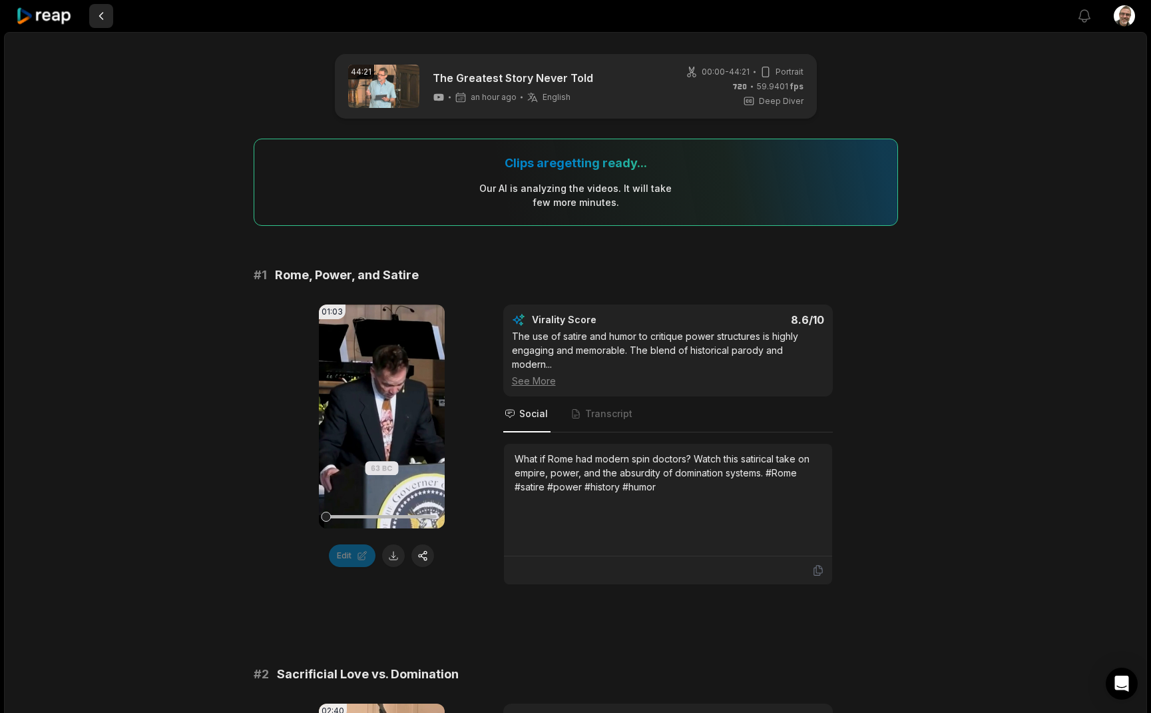
click at [102, 19] on button at bounding box center [101, 16] width 24 height 24
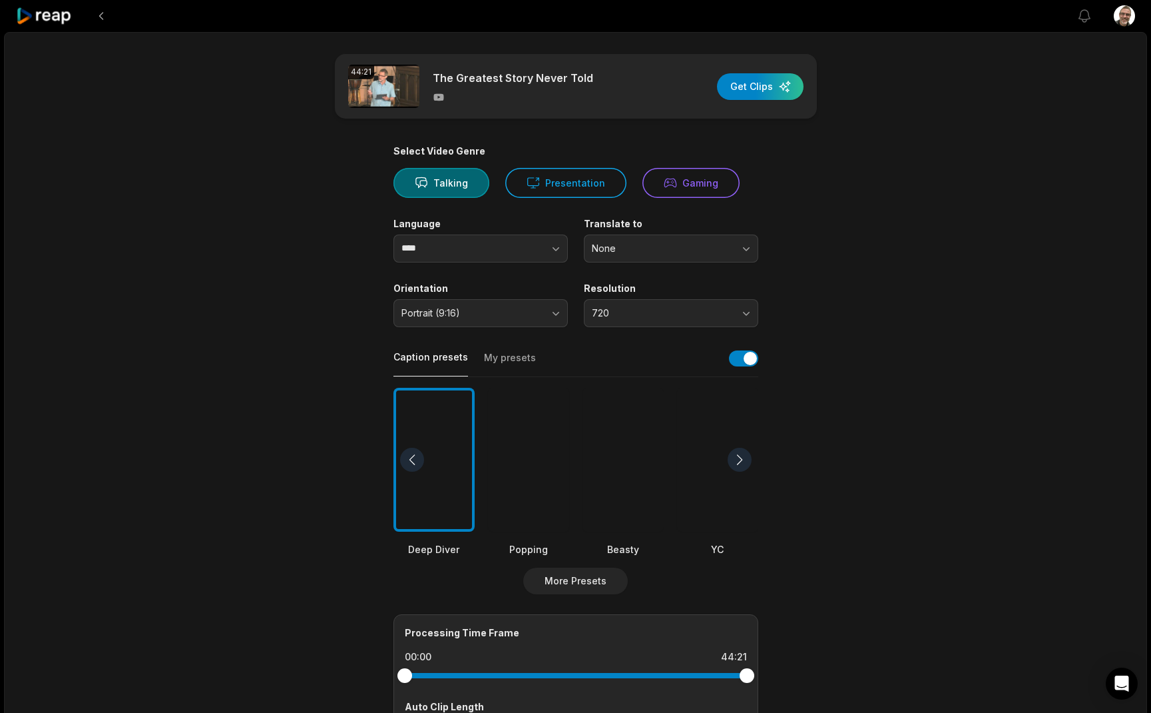
click at [67, 16] on icon at bounding box center [44, 16] width 57 height 18
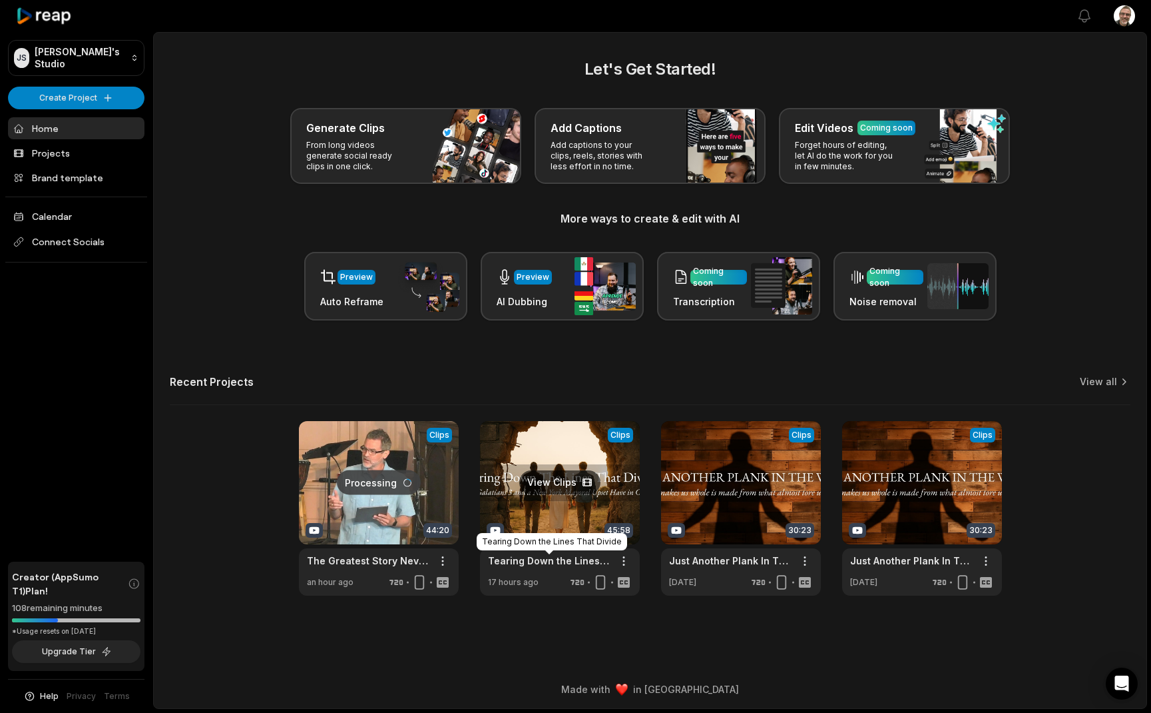
click at [553, 561] on link "Tearing Down the Lines That Divide" at bounding box center [549, 560] width 123 height 14
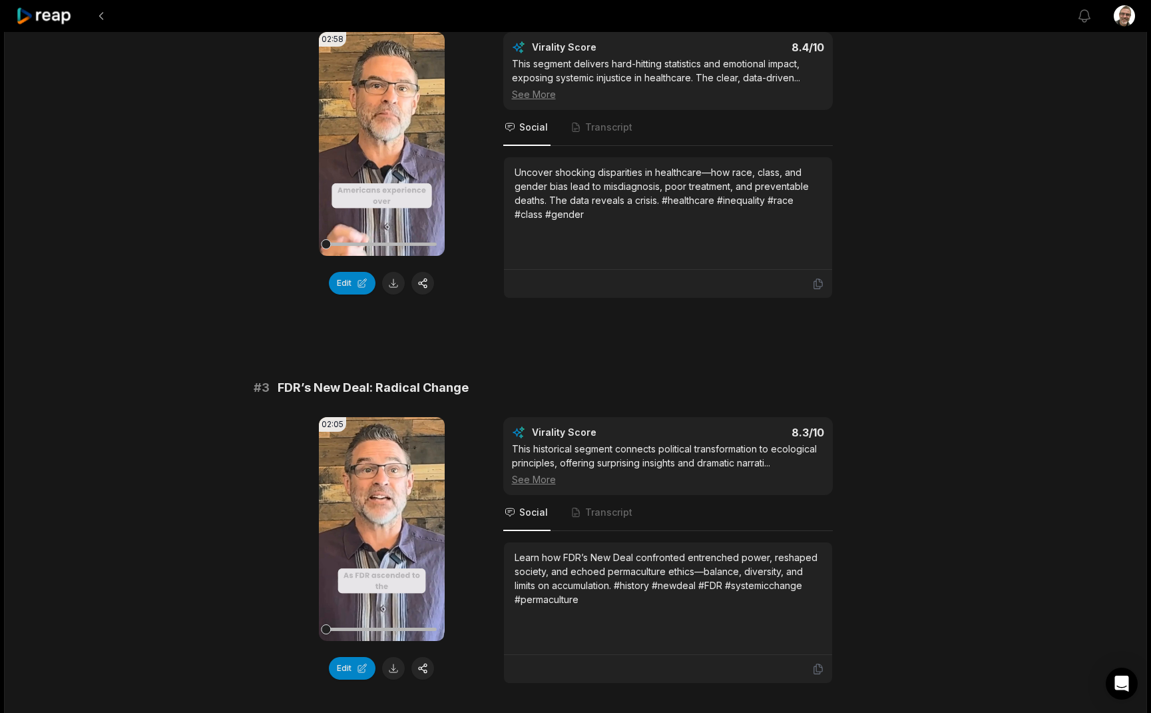
scroll to position [587, 0]
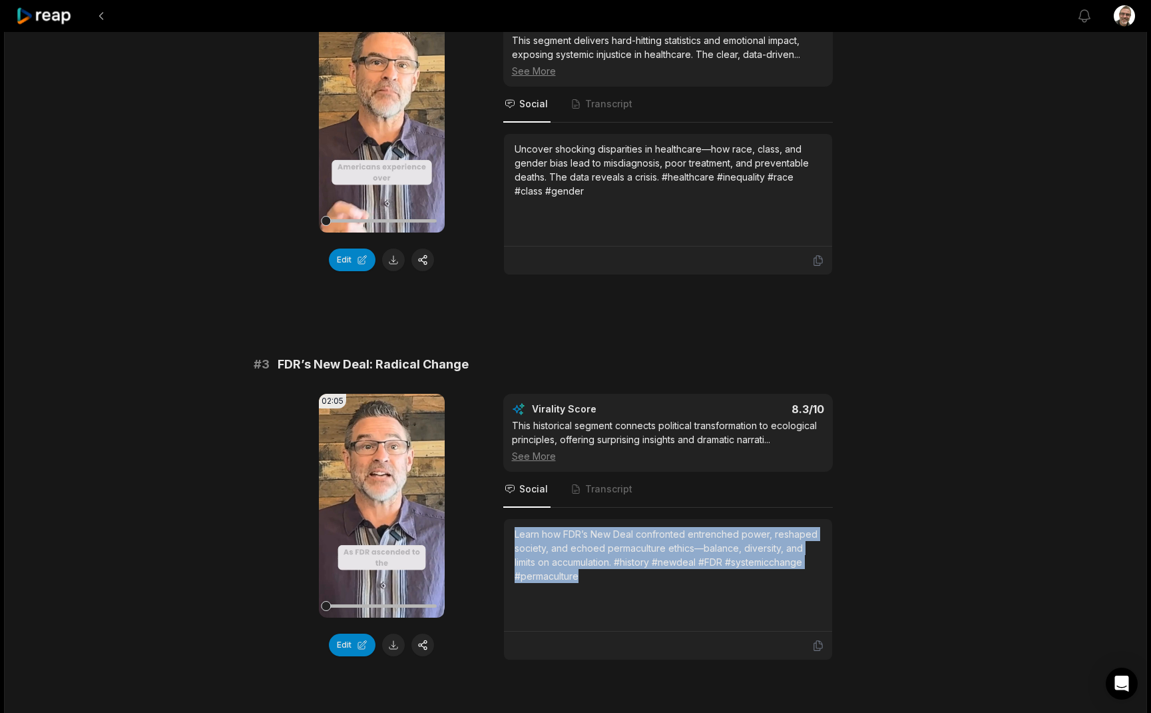
drag, startPoint x: 599, startPoint y: 574, endPoint x: 483, endPoint y: 513, distance: 130.8
click at [483, 513] on div "02:05 Your browser does not support mp4 format. Edit Virality Score 8.3 /10 Thi…" at bounding box center [576, 527] width 645 height 266
copy div "Learn how FDR’s New Deal confronted entrenched power, reshaped society, and ech…"
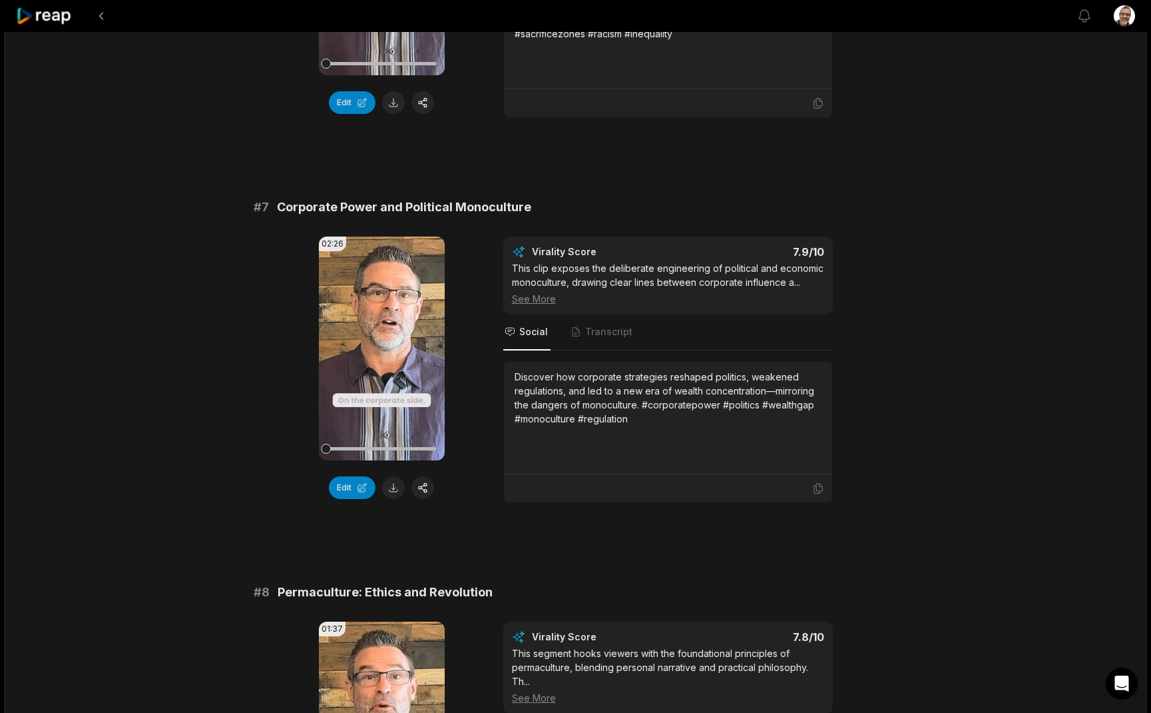
scroll to position [2287, 0]
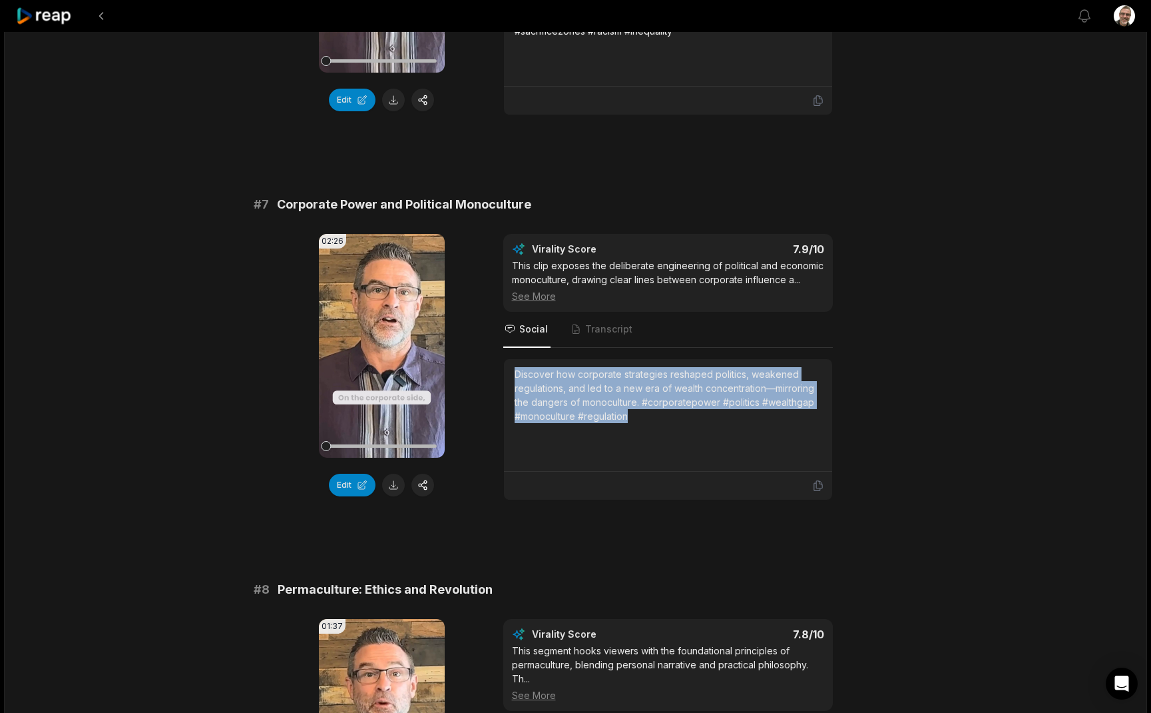
drag, startPoint x: 656, startPoint y: 422, endPoint x: 508, endPoint y: 362, distance: 159.3
click at [508, 362] on div "Discover how corporate strategies reshaped politics, weakened regulations, and …" at bounding box center [668, 415] width 328 height 113
copy div "Discover how corporate strategies reshaped politics, weakened regulations, and …"
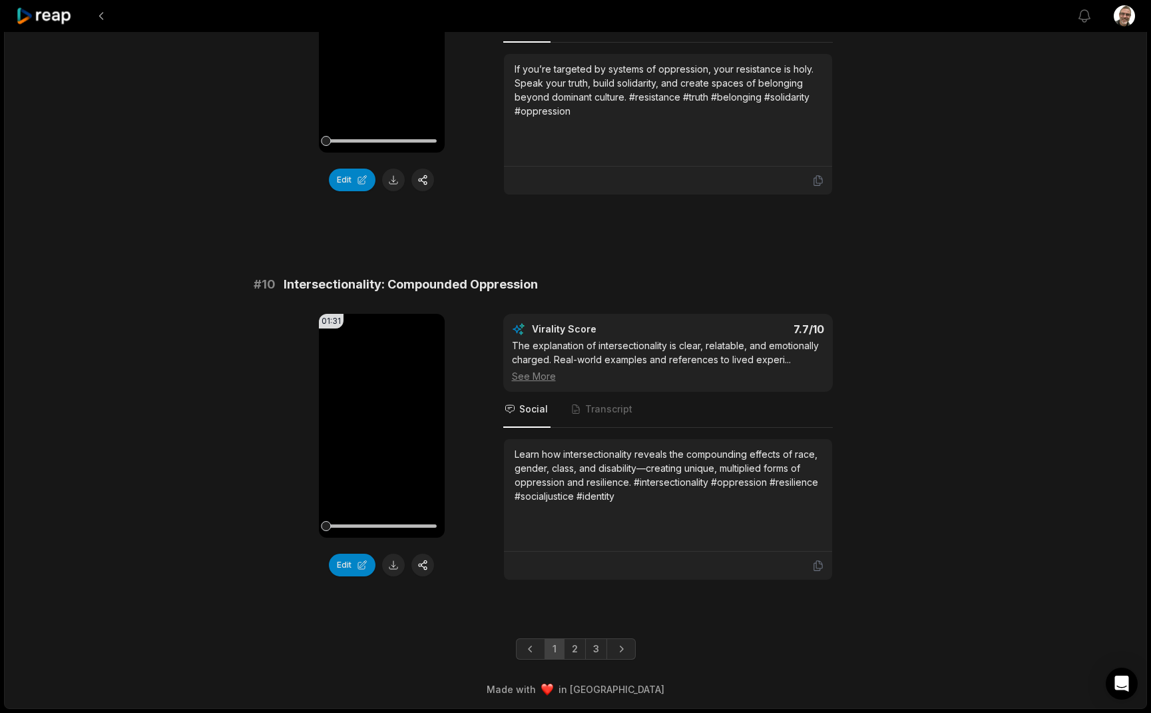
scroll to position [3376, 0]
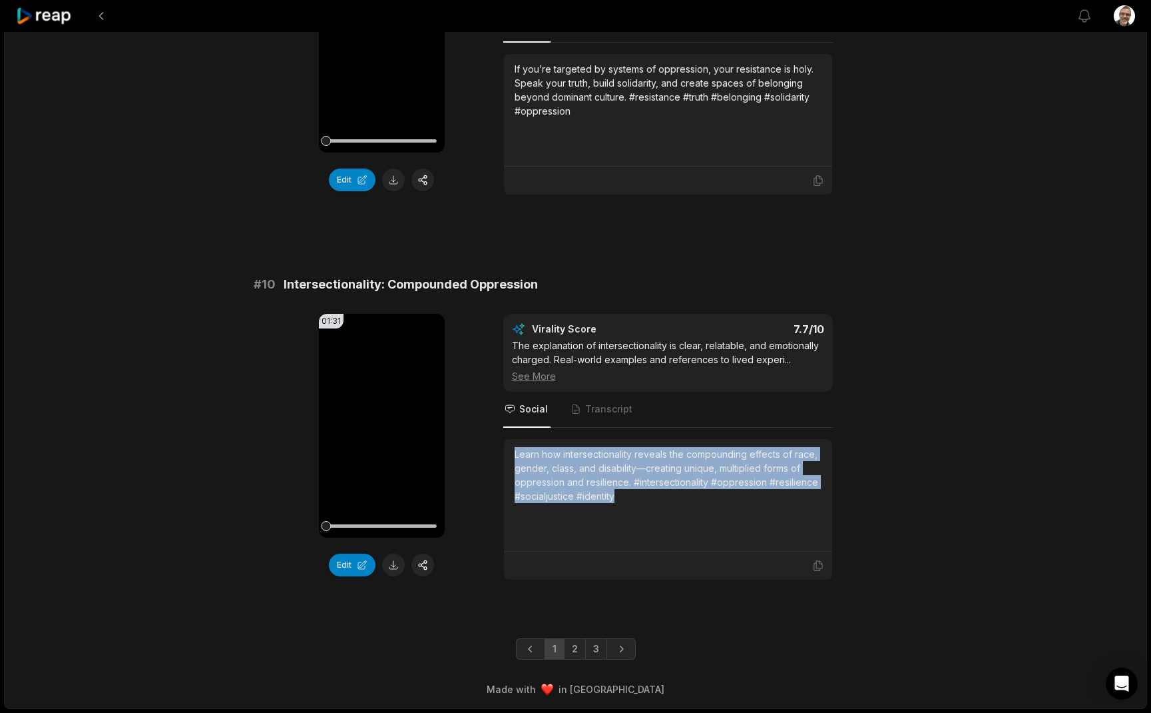
drag, startPoint x: 661, startPoint y: 503, endPoint x: 515, endPoint y: 448, distance: 155.7
click at [515, 448] on div "Learn how intersectionality reveals the compounding effects of race, gender, cl…" at bounding box center [668, 495] width 307 height 96
copy div "Learn how intersectionality reveals the compounding effects of race, gender, cl…"
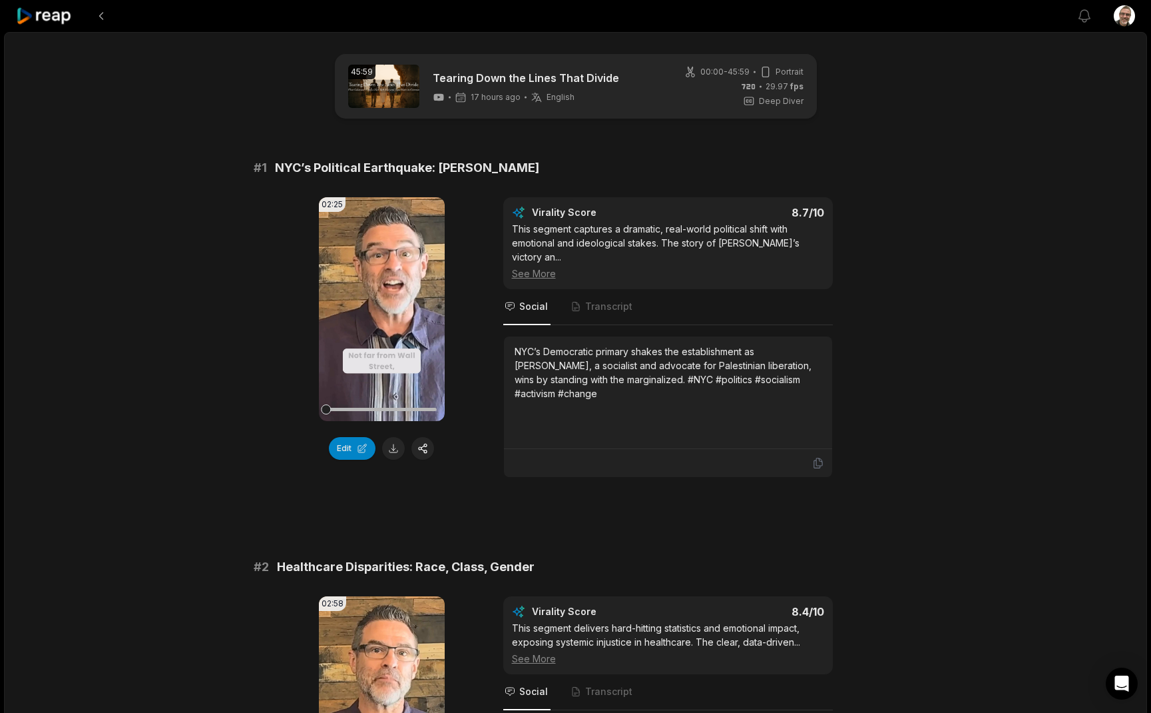
scroll to position [0, 0]
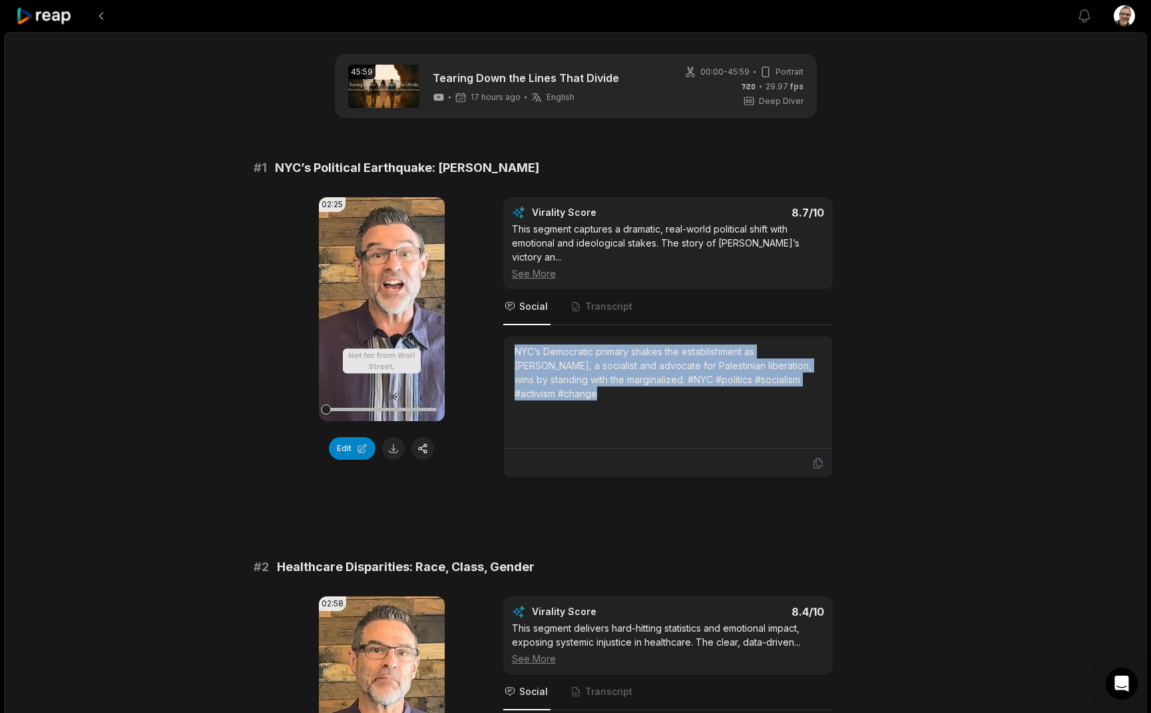
drag, startPoint x: 573, startPoint y: 381, endPoint x: 517, endPoint y: 334, distance: 73.3
click at [517, 344] on div "NYC’s Democratic primary shakes the establishment as [PERSON_NAME], a socialist…" at bounding box center [668, 372] width 307 height 56
copy div "NYC’s Democratic primary shakes the establishment as [PERSON_NAME], a socialist…"
